Goal: Find specific page/section: Find specific page/section

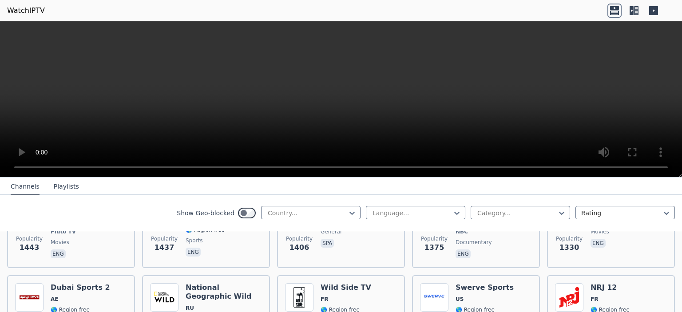
scroll to position [965, 0]
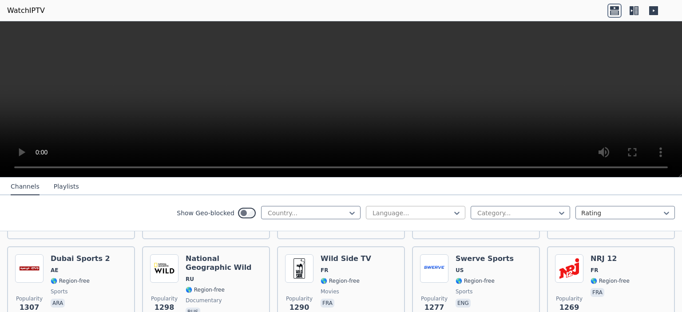
click at [423, 209] on div at bounding box center [412, 213] width 81 height 9
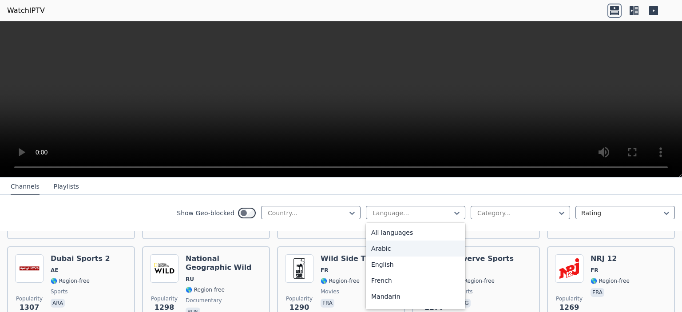
click at [388, 245] on div "Arabic" at bounding box center [416, 249] width 100 height 16
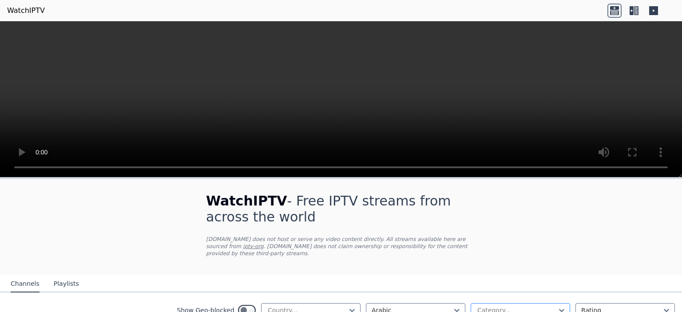
click at [548, 306] on div at bounding box center [517, 310] width 81 height 9
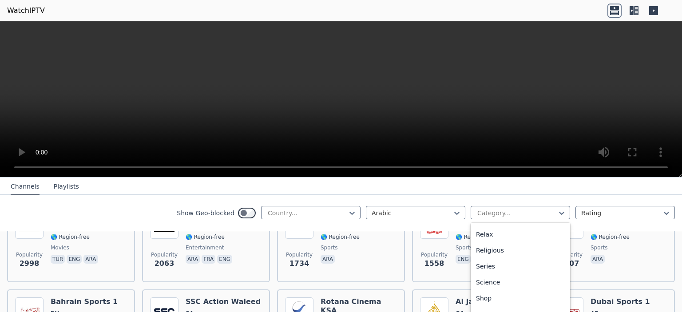
scroll to position [161, 0]
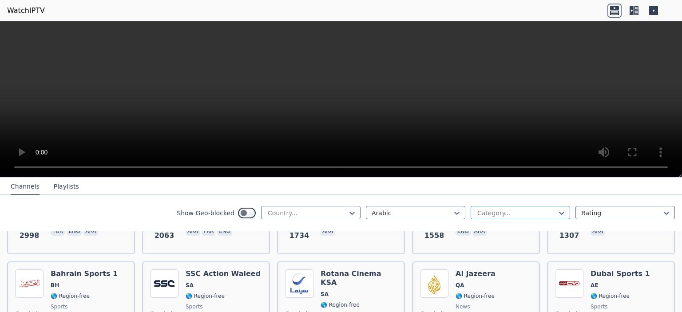
click at [487, 214] on div at bounding box center [517, 213] width 81 height 9
click at [488, 211] on div at bounding box center [517, 213] width 81 height 9
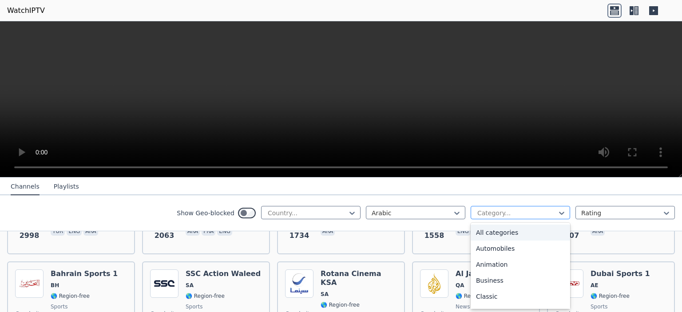
click at [488, 211] on div at bounding box center [517, 213] width 81 height 9
type input "**"
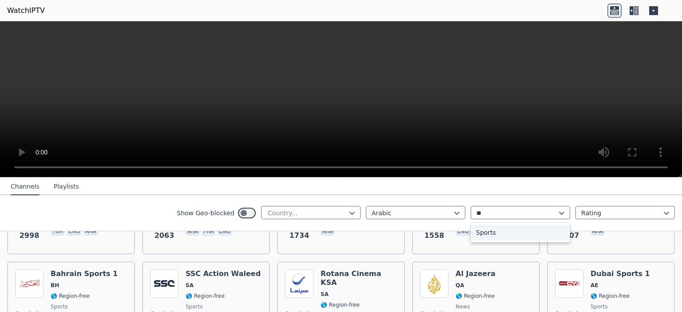
click at [485, 230] on div "Sports" at bounding box center [521, 233] width 100 height 16
